Goal: Transaction & Acquisition: Purchase product/service

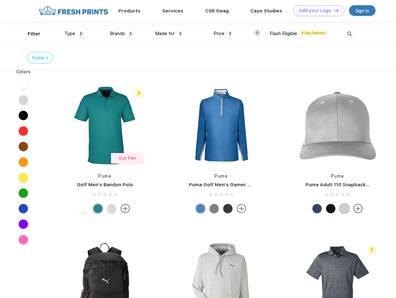
click at [316, 11] on link "Add your Logo Design Tool" at bounding box center [318, 10] width 51 height 11
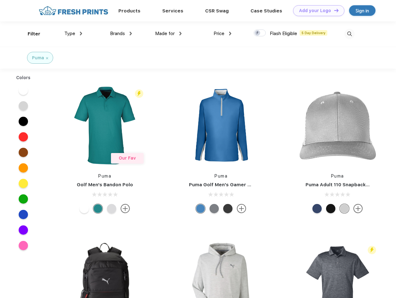
click at [0, 0] on div "Design Tool" at bounding box center [0, 0] width 0 height 0
click at [334, 10] on link "Add your Logo Design Tool" at bounding box center [318, 10] width 51 height 11
click at [30, 34] on div "Filter" at bounding box center [34, 33] width 13 height 7
click at [73, 34] on span "Type" at bounding box center [69, 34] width 11 height 6
click at [121, 34] on span "Brands" at bounding box center [117, 34] width 15 height 6
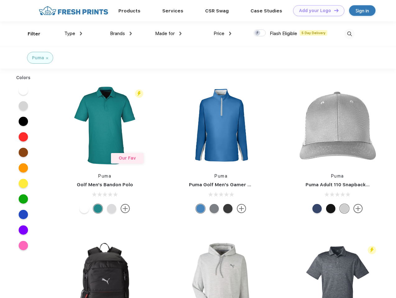
click at [168, 34] on span "Made for" at bounding box center [165, 34] width 20 height 6
click at [223, 34] on span "Price" at bounding box center [219, 34] width 11 height 6
click at [260, 33] on div at bounding box center [260, 33] width 12 height 7
click at [258, 33] on input "checkbox" at bounding box center [256, 31] width 4 height 4
click at [349, 34] on img at bounding box center [349, 34] width 10 height 10
